Goal: Find specific page/section: Find specific page/section

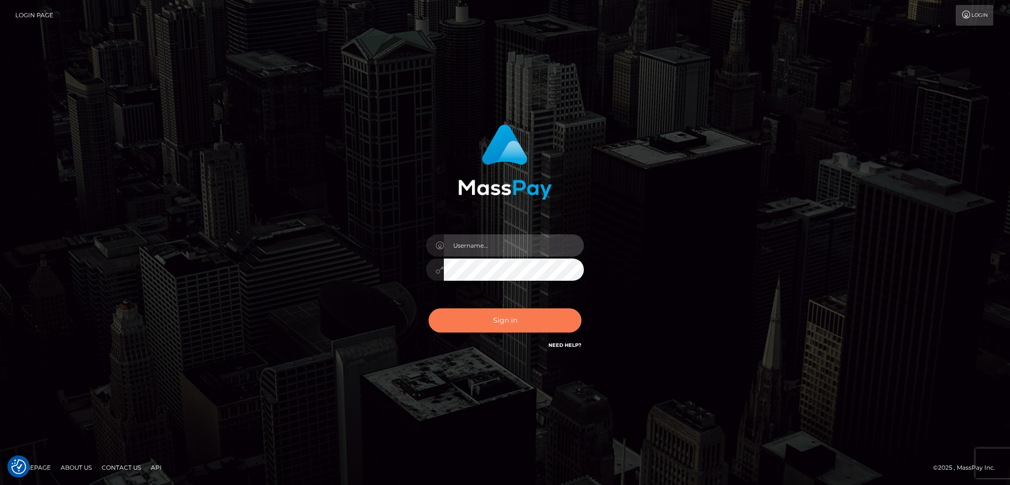
type input "alexstef"
click at [502, 311] on button "Sign in" at bounding box center [505, 320] width 153 height 24
type input "alexstef"
click at [503, 322] on button "Sign in" at bounding box center [505, 320] width 153 height 24
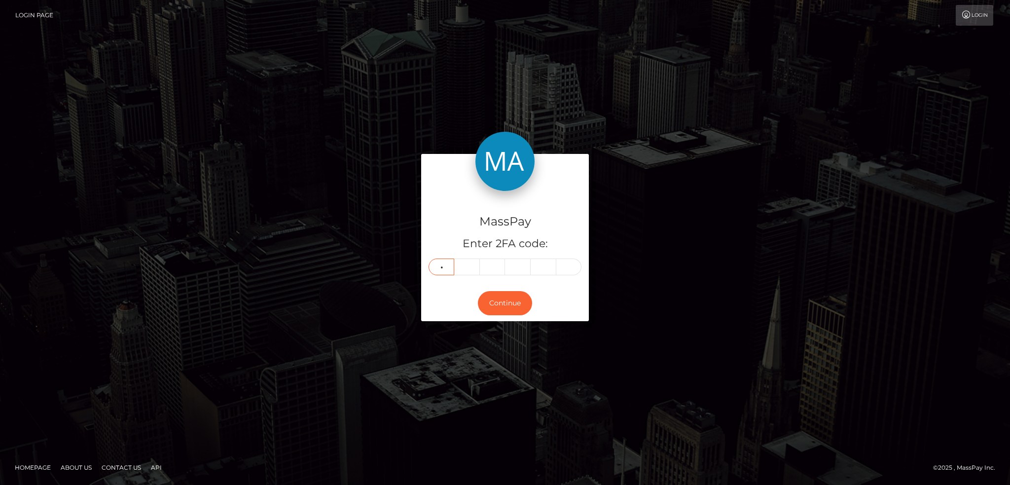
type input "6"
type input "5"
type input "2"
type input "4"
type input "0"
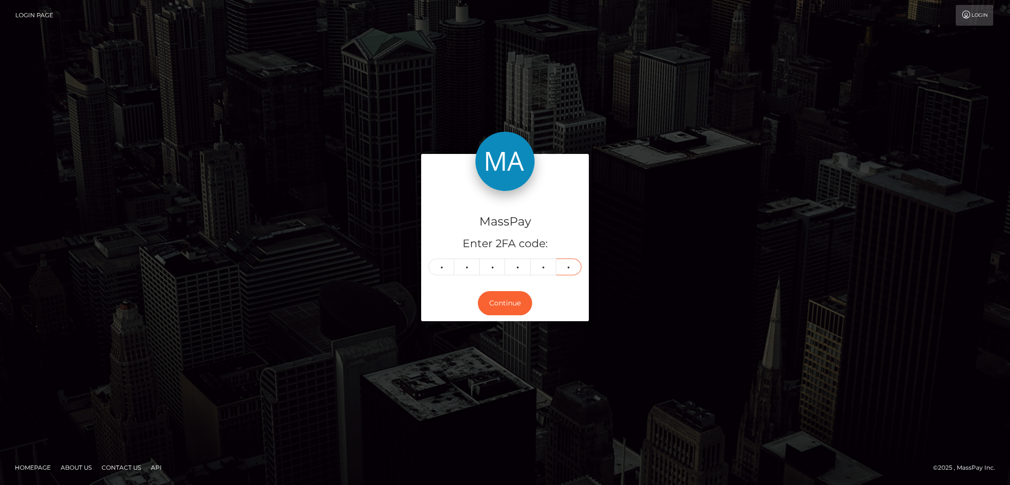
type input "4"
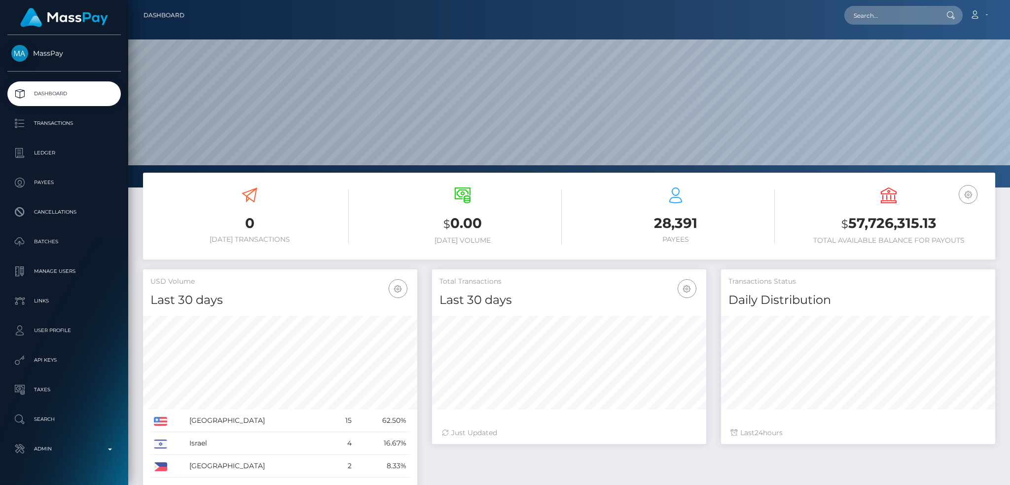
scroll to position [175, 274]
click at [880, 11] on input "text" at bounding box center [891, 15] width 93 height 19
paste input "bongbut104@gmail.com"
type input "bongbut104@gmail.com"
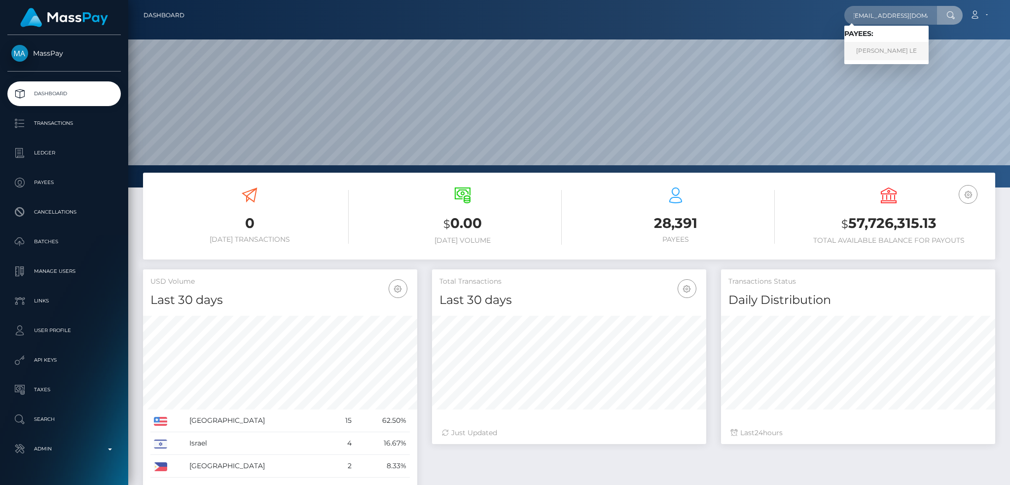
click at [898, 51] on link "PHUONG BICH LE" at bounding box center [887, 51] width 84 height 18
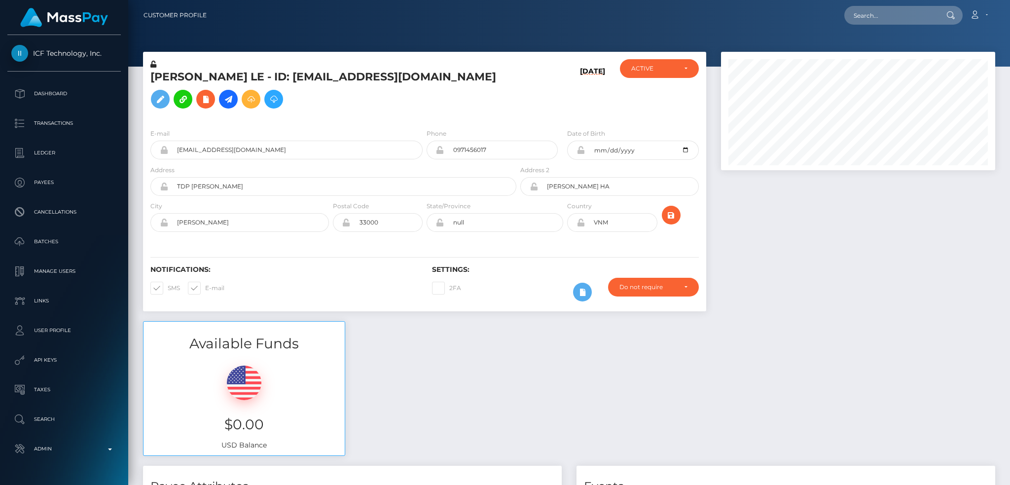
scroll to position [118, 274]
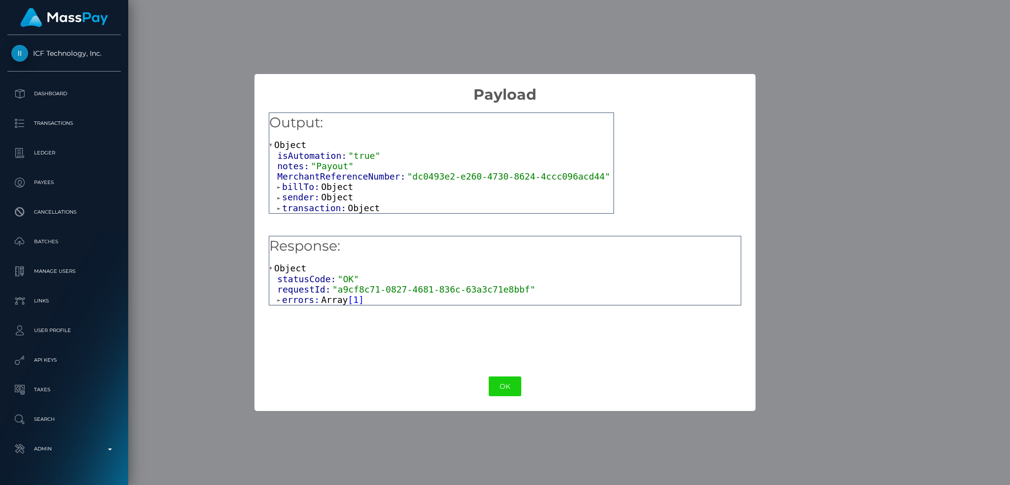
click at [323, 296] on span "Array" at bounding box center [334, 300] width 27 height 10
click at [318, 309] on span "Object" at bounding box center [318, 310] width 32 height 10
click at [399, 316] on div "0: Object errorMessage: "Account lack of fund" errorCode: "431"" at bounding box center [513, 321] width 456 height 32
click at [406, 321] on span ""Account lack of fund"" at bounding box center [422, 321] width 117 height 10
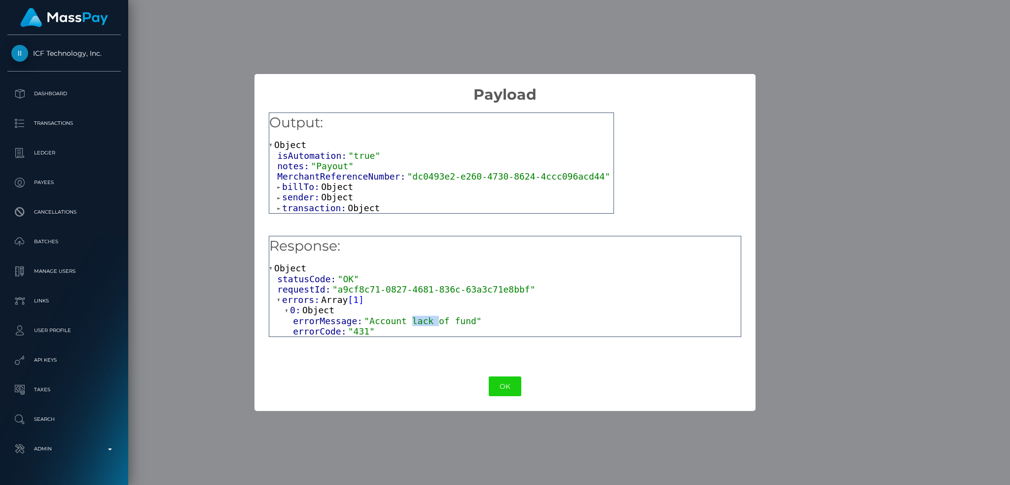
click at [406, 321] on span ""Account lack of fund"" at bounding box center [422, 321] width 117 height 10
click at [849, 202] on div "× Payload Output: Object isAutomation: "true" notes: "Payout" MerchantReference…" at bounding box center [505, 242] width 1010 height 485
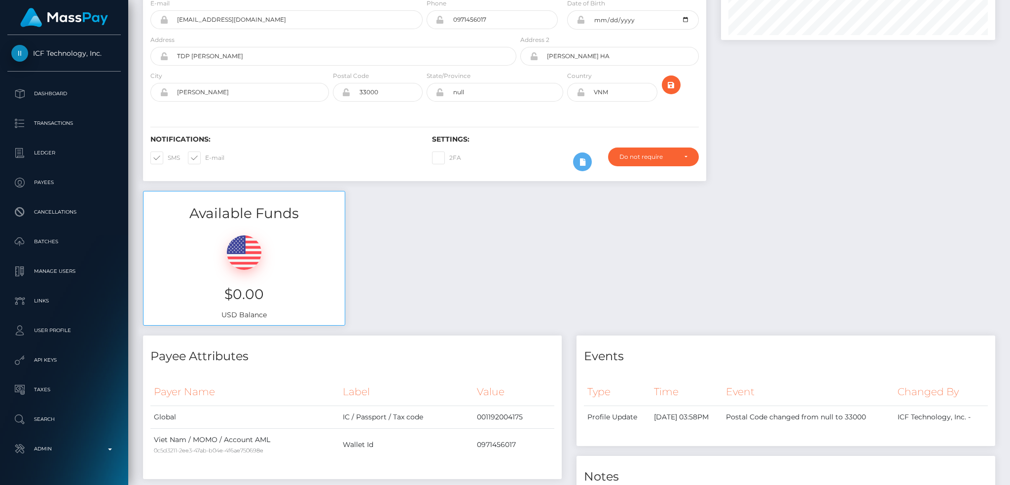
scroll to position [0, 0]
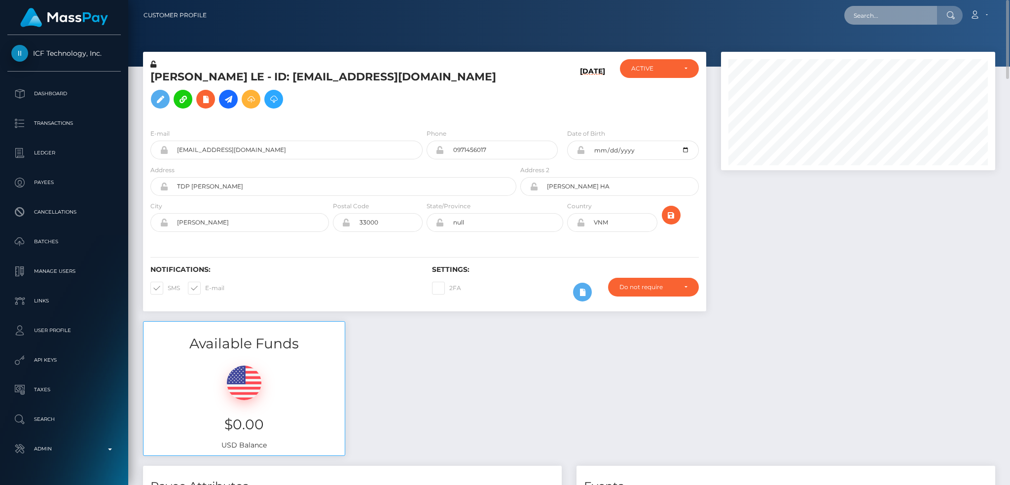
click at [885, 14] on input "text" at bounding box center [891, 15] width 93 height 19
paste input "[EMAIL_ADDRESS][DOMAIN_NAME]"
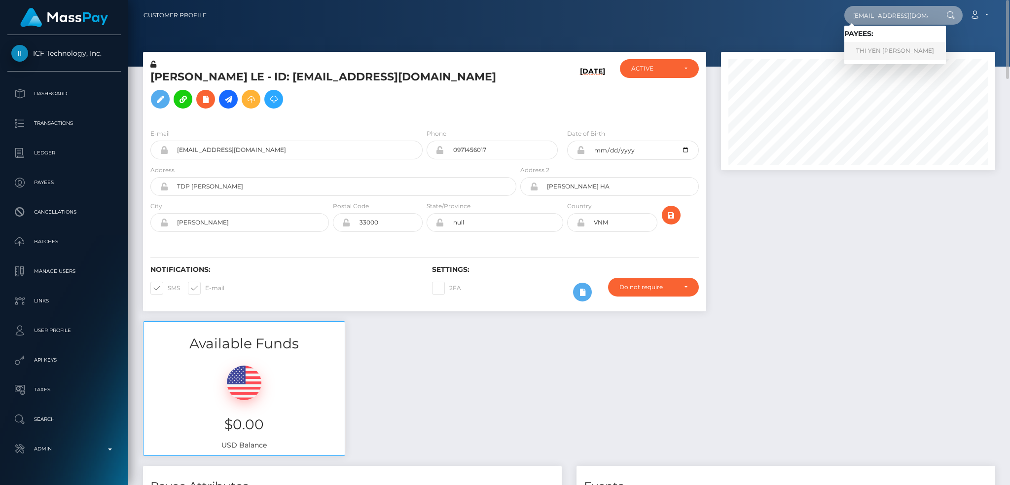
type input "[EMAIL_ADDRESS][DOMAIN_NAME]"
click at [866, 51] on link "THI YEN ANH LE" at bounding box center [896, 51] width 102 height 18
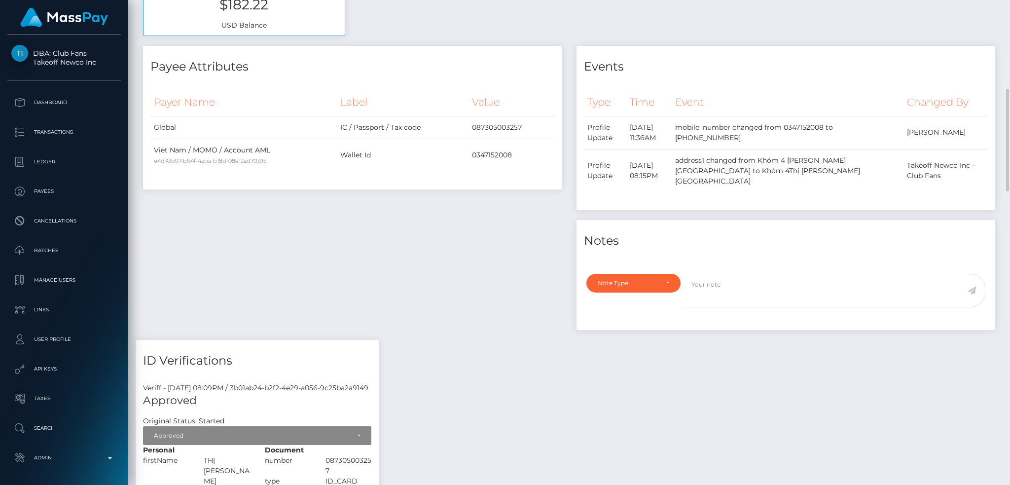
scroll to position [25, 0]
